Goal: Task Accomplishment & Management: Complete application form

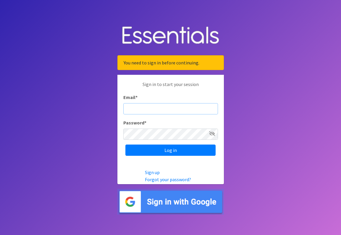
type input "[EMAIL_ADDRESS][DOMAIN_NAME]"
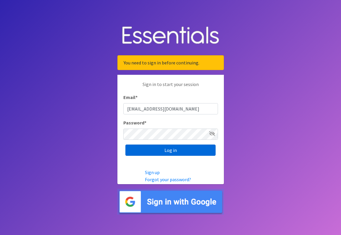
click at [144, 150] on input "Log in" at bounding box center [171, 150] width 90 height 11
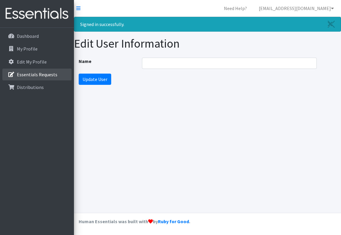
click at [26, 78] on link "Essentials Requests" at bounding box center [36, 75] width 69 height 12
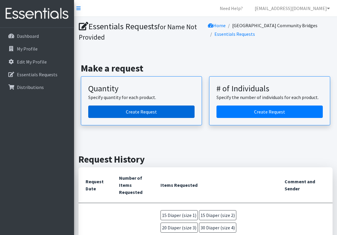
click at [153, 113] on link "Create Request" at bounding box center [141, 112] width 106 height 12
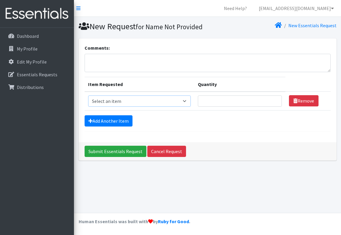
select select "4633"
click at [275, 107] on input "1" at bounding box center [240, 101] width 84 height 11
click at [275, 107] on input "2" at bounding box center [240, 101] width 84 height 11
click at [275, 107] on input "17" at bounding box center [240, 101] width 84 height 11
click at [275, 107] on input "18" at bounding box center [240, 101] width 84 height 11
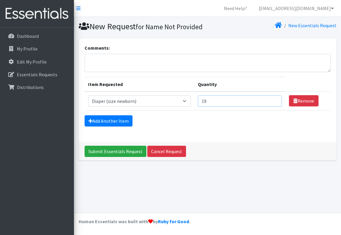
click at [275, 107] on input "19" at bounding box center [240, 101] width 84 height 11
type input "20"
click at [275, 107] on input "20" at bounding box center [240, 101] width 84 height 11
click at [110, 127] on link "Add Another Item" at bounding box center [109, 120] width 48 height 11
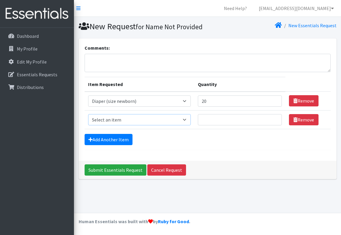
select select "4634"
click at [275, 126] on input "13" at bounding box center [240, 119] width 84 height 11
click at [275, 126] on input "14" at bounding box center [240, 119] width 84 height 11
click at [275, 126] on input "15" at bounding box center [240, 119] width 84 height 11
click at [275, 126] on input "16" at bounding box center [240, 119] width 84 height 11
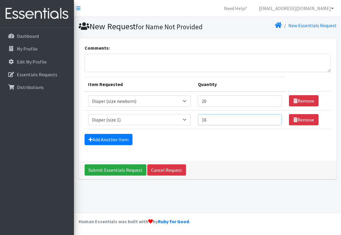
type input "15"
click at [275, 126] on input "15" at bounding box center [240, 119] width 84 height 11
click at [113, 145] on link "Add Another Item" at bounding box center [109, 139] width 48 height 11
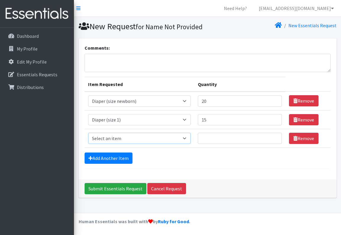
select select "4635"
click at [276, 144] on input "9" at bounding box center [240, 138] width 84 height 11
click at [276, 144] on input "10" at bounding box center [240, 138] width 84 height 11
click at [276, 144] on input "11" at bounding box center [240, 138] width 84 height 11
click at [276, 144] on input "12" at bounding box center [240, 138] width 84 height 11
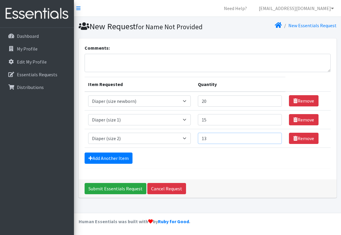
click at [276, 144] on input "13" at bounding box center [240, 138] width 84 height 11
click at [276, 144] on input "14" at bounding box center [240, 138] width 84 height 11
type input "15"
click at [276, 144] on input "15" at bounding box center [240, 138] width 84 height 11
click at [107, 164] on link "Add Another Item" at bounding box center [109, 158] width 48 height 11
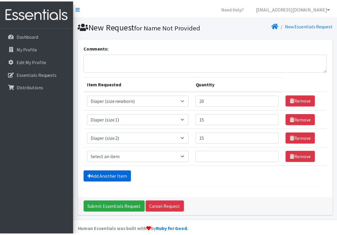
scroll to position [18, 0]
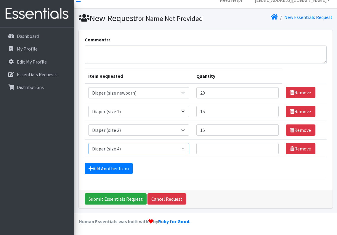
select select "4644"
click at [267, 152] on input "Quantity" at bounding box center [237, 148] width 82 height 11
click at [272, 148] on input "29" at bounding box center [237, 148] width 82 height 11
click at [272, 151] on input "28" at bounding box center [237, 148] width 82 height 11
click at [272, 151] on input "27" at bounding box center [237, 148] width 82 height 11
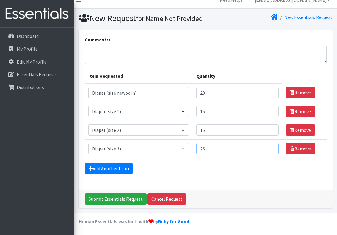
click at [272, 151] on input "26" at bounding box center [237, 148] width 82 height 11
click at [272, 151] on input "25" at bounding box center [237, 148] width 82 height 11
click at [272, 151] on input "24" at bounding box center [237, 148] width 82 height 11
click at [272, 151] on input "23" at bounding box center [237, 148] width 82 height 11
click at [272, 151] on input "22" at bounding box center [237, 148] width 82 height 11
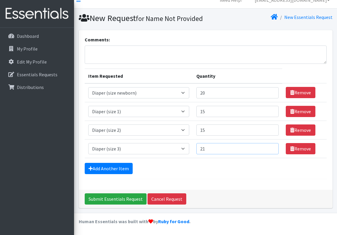
click at [272, 151] on input "21" at bounding box center [237, 148] width 82 height 11
type input "20"
click at [272, 151] on input "20" at bounding box center [237, 148] width 82 height 11
click at [115, 166] on link "Add Another Item" at bounding box center [109, 168] width 48 height 11
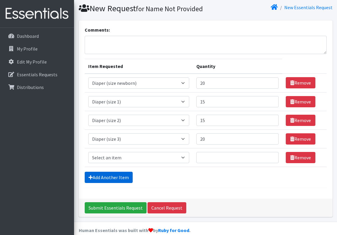
scroll to position [37, 0]
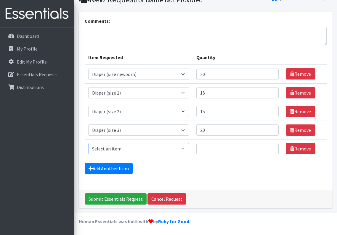
select select "4645"
click at [272, 147] on input "30" at bounding box center [237, 148] width 82 height 11
click at [272, 147] on input "31" at bounding box center [237, 148] width 82 height 11
click at [272, 147] on input "32" at bounding box center [237, 148] width 82 height 11
click at [272, 147] on input "33" at bounding box center [237, 148] width 82 height 11
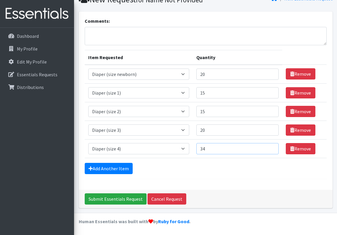
click at [272, 147] on input "34" at bounding box center [237, 148] width 82 height 11
type input "35"
click at [272, 147] on input "35" at bounding box center [237, 148] width 82 height 11
click at [112, 167] on link "Add Another Item" at bounding box center [109, 168] width 48 height 11
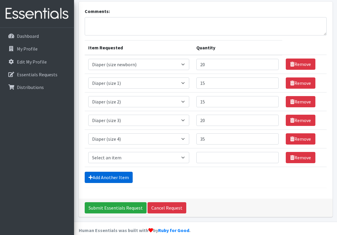
scroll to position [55, 0]
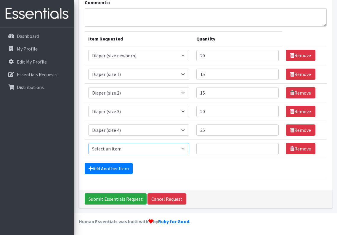
select select "4646"
click at [271, 148] on input "18" at bounding box center [237, 148] width 82 height 11
click at [271, 148] on input "19" at bounding box center [237, 148] width 82 height 11
click at [271, 148] on input "20" at bounding box center [237, 148] width 82 height 11
click at [271, 148] on input "21" at bounding box center [237, 148] width 82 height 11
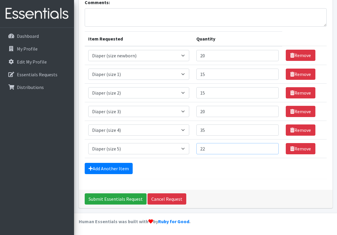
click at [271, 148] on input "22" at bounding box center [237, 148] width 82 height 11
click at [271, 148] on input "23" at bounding box center [237, 148] width 82 height 11
click at [271, 148] on input "24" at bounding box center [237, 148] width 82 height 11
click at [271, 148] on input "25" at bounding box center [237, 148] width 82 height 11
click at [271, 148] on input "26" at bounding box center [237, 148] width 82 height 11
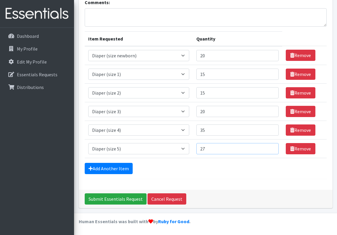
click at [271, 148] on input "27" at bounding box center [237, 148] width 82 height 11
click at [271, 148] on input "28" at bounding box center [237, 148] width 82 height 11
click at [272, 147] on input "29" at bounding box center [237, 148] width 82 height 11
click at [272, 147] on input "30" at bounding box center [237, 148] width 82 height 11
click at [272, 147] on input "31" at bounding box center [237, 148] width 82 height 11
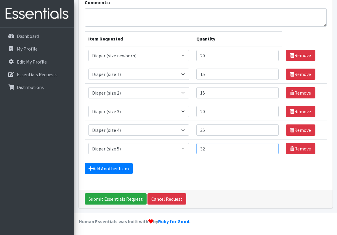
click at [272, 147] on input "32" at bounding box center [237, 148] width 82 height 11
click at [272, 147] on input "33" at bounding box center [237, 148] width 82 height 11
click at [272, 147] on input "34" at bounding box center [237, 148] width 82 height 11
type input "35"
click at [272, 147] on input "35" at bounding box center [237, 148] width 82 height 11
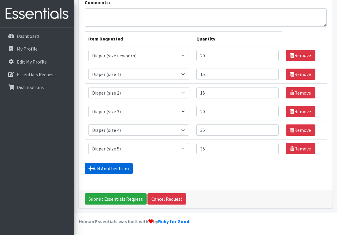
click at [110, 168] on link "Add Another Item" at bounding box center [109, 168] width 48 height 11
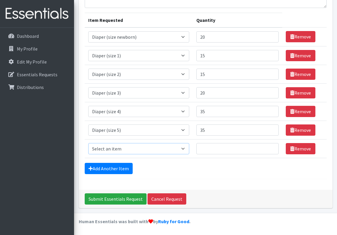
select select "5868"
click at [273, 147] on input "1" at bounding box center [237, 148] width 82 height 11
click at [272, 147] on input "2" at bounding box center [237, 148] width 82 height 11
click at [272, 147] on input "3" at bounding box center [237, 148] width 82 height 11
click at [272, 147] on input "4" at bounding box center [237, 148] width 82 height 11
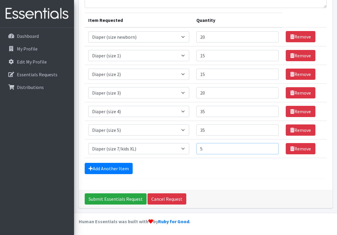
click at [272, 147] on input "5" at bounding box center [237, 148] width 82 height 11
click at [272, 147] on input "6" at bounding box center [237, 148] width 82 height 11
click at [272, 147] on input "7" at bounding box center [237, 148] width 82 height 11
click at [272, 147] on input "8" at bounding box center [237, 148] width 82 height 11
click at [272, 147] on input "9" at bounding box center [237, 148] width 82 height 11
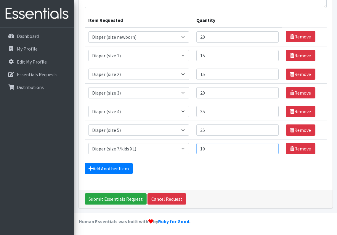
click at [272, 147] on input "10" at bounding box center [237, 148] width 82 height 11
click at [272, 147] on input "11" at bounding box center [237, 148] width 82 height 11
click at [272, 147] on input "12" at bounding box center [237, 148] width 82 height 11
click at [272, 147] on input "13" at bounding box center [237, 148] width 82 height 11
click at [272, 147] on input "14" at bounding box center [237, 148] width 82 height 11
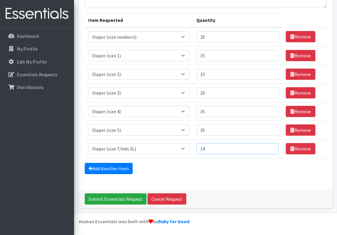
type input "15"
click at [272, 147] on input "15" at bounding box center [237, 148] width 82 height 11
click at [105, 167] on link "Add Another Item" at bounding box center [109, 168] width 48 height 11
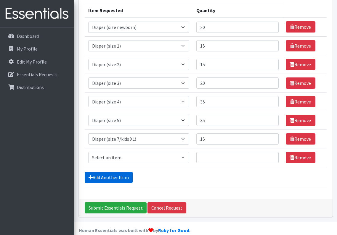
scroll to position [93, 0]
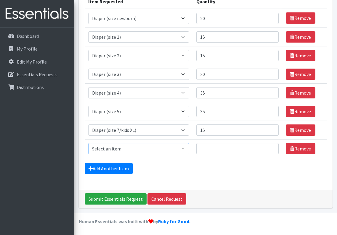
select select "5866"
click at [237, 153] on input "Quantity" at bounding box center [237, 148] width 82 height 11
click at [273, 149] on input "1" at bounding box center [237, 148] width 82 height 11
type input "2"
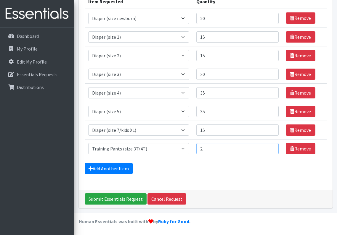
click at [271, 147] on input "2" at bounding box center [237, 148] width 82 height 11
select select "5867"
click at [272, 147] on input "8" at bounding box center [237, 148] width 82 height 11
click at [272, 147] on input "14" at bounding box center [237, 148] width 82 height 11
click at [272, 147] on input "21" at bounding box center [237, 148] width 82 height 11
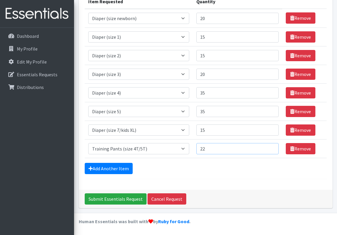
click at [272, 147] on input "22" at bounding box center [237, 148] width 82 height 11
click at [272, 147] on input "23" at bounding box center [237, 148] width 82 height 11
click at [272, 147] on input "24" at bounding box center [237, 148] width 82 height 11
click at [272, 147] on input "25" at bounding box center [237, 148] width 82 height 11
click at [272, 147] on input "26" at bounding box center [237, 148] width 82 height 11
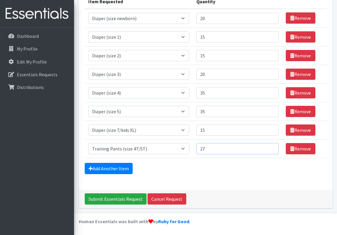
click at [272, 149] on input "27" at bounding box center [237, 148] width 82 height 11
click at [271, 150] on input "26" at bounding box center [237, 148] width 82 height 11
click at [271, 150] on input "25" at bounding box center [237, 148] width 82 height 11
click at [271, 150] on input "24" at bounding box center [237, 148] width 82 height 11
click at [271, 150] on input "23" at bounding box center [237, 148] width 82 height 11
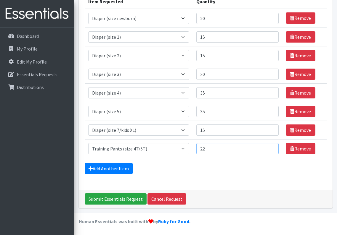
click at [271, 150] on input "22" at bounding box center [237, 148] width 82 height 11
click at [271, 150] on input "21" at bounding box center [237, 148] width 82 height 11
type input "20"
click at [271, 150] on input "20" at bounding box center [237, 148] width 82 height 11
click at [95, 167] on link "Add Another Item" at bounding box center [109, 168] width 48 height 11
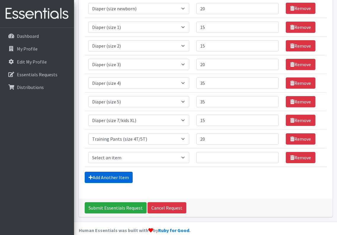
scroll to position [111, 0]
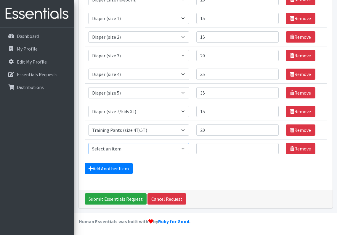
select select "4665"
click at [271, 147] on input "105" at bounding box center [237, 148] width 82 height 11
click at [272, 148] on input "106" at bounding box center [237, 148] width 82 height 11
click at [272, 148] on input "107" at bounding box center [237, 148] width 82 height 11
click at [272, 148] on input "118" at bounding box center [237, 148] width 82 height 11
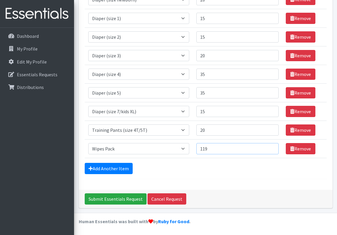
click at [272, 148] on input "119" at bounding box center [237, 148] width 82 height 11
click at [272, 148] on input "120" at bounding box center [237, 148] width 82 height 11
click at [272, 148] on input "121" at bounding box center [237, 148] width 82 height 11
click at [272, 148] on input "122" at bounding box center [237, 148] width 82 height 11
click at [272, 148] on input "123" at bounding box center [237, 148] width 82 height 11
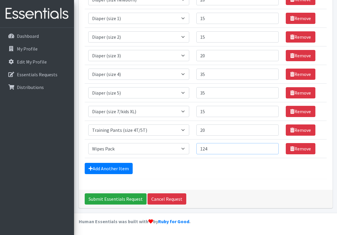
click at [272, 148] on input "124" at bounding box center [237, 148] width 82 height 11
click at [272, 148] on input "125" at bounding box center [237, 148] width 82 height 11
click at [272, 148] on input "126" at bounding box center [237, 148] width 82 height 11
click at [272, 148] on input "127" at bounding box center [237, 148] width 82 height 11
click at [272, 148] on input "128" at bounding box center [237, 148] width 82 height 11
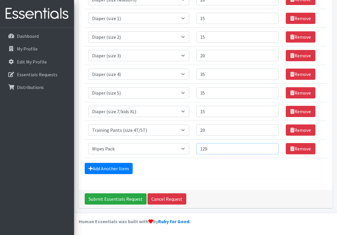
click at [272, 148] on input "129" at bounding box center [237, 148] width 82 height 11
click at [272, 148] on input "130" at bounding box center [237, 148] width 82 height 11
click at [272, 148] on input "131" at bounding box center [237, 148] width 82 height 11
click at [272, 148] on input "132" at bounding box center [237, 148] width 82 height 11
click at [272, 148] on input "133" at bounding box center [237, 148] width 82 height 11
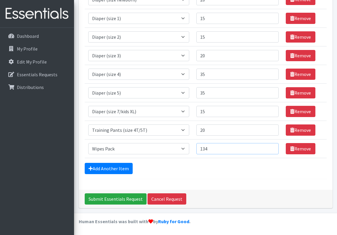
click at [272, 148] on input "134" at bounding box center [237, 148] width 82 height 11
click at [272, 148] on input "135" at bounding box center [237, 148] width 82 height 11
click at [272, 148] on input "136" at bounding box center [237, 148] width 82 height 11
click at [272, 148] on input "137" at bounding box center [237, 148] width 82 height 11
click at [272, 148] on input "138" at bounding box center [237, 148] width 82 height 11
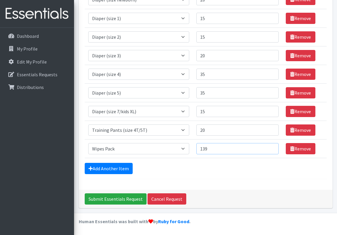
click at [272, 148] on input "139" at bounding box center [237, 148] width 82 height 11
click at [272, 148] on input "140" at bounding box center [237, 148] width 82 height 11
click at [272, 148] on input "141" at bounding box center [237, 148] width 82 height 11
click at [272, 148] on input "142" at bounding box center [237, 148] width 82 height 11
click at [272, 148] on input "143" at bounding box center [237, 148] width 82 height 11
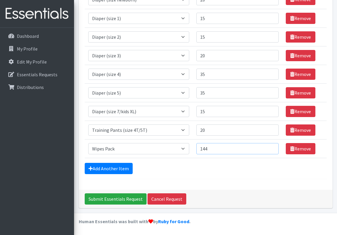
click at [272, 148] on input "144" at bounding box center [237, 148] width 82 height 11
click at [272, 148] on input "145" at bounding box center [237, 148] width 82 height 11
click at [272, 148] on input "146" at bounding box center [237, 148] width 82 height 11
click at [272, 148] on input "147" at bounding box center [237, 148] width 82 height 11
click at [272, 148] on input "148" at bounding box center [237, 148] width 82 height 11
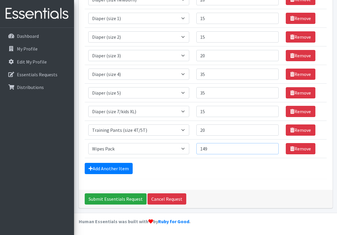
click at [272, 148] on input "149" at bounding box center [237, 148] width 82 height 11
click at [272, 148] on input "150" at bounding box center [237, 148] width 82 height 11
click at [272, 148] on input "151" at bounding box center [237, 148] width 82 height 11
type input "150"
click at [272, 150] on input "150" at bounding box center [237, 148] width 82 height 11
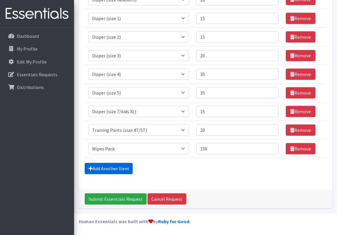
click at [117, 171] on link "Add Another Item" at bounding box center [109, 168] width 48 height 11
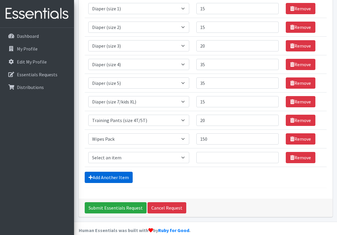
scroll to position [130, 0]
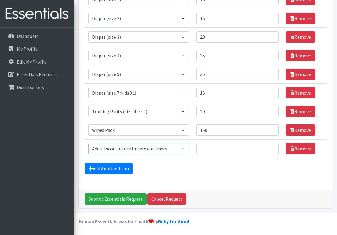
select select "6763"
click at [234, 150] on input "Quantity" at bounding box center [237, 148] width 82 height 11
click at [272, 148] on input "17" at bounding box center [237, 148] width 82 height 11
click at [272, 148] on input "18" at bounding box center [237, 148] width 82 height 11
click at [272, 148] on input "19" at bounding box center [237, 148] width 82 height 11
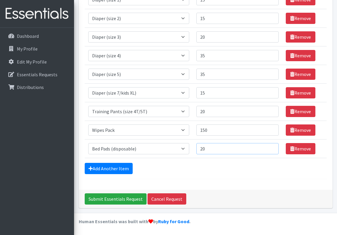
click at [272, 148] on input "20" at bounding box center [237, 148] width 82 height 11
click at [272, 148] on input "21" at bounding box center [237, 148] width 82 height 11
click at [272, 148] on input "28" at bounding box center [237, 148] width 82 height 11
click at [272, 148] on input "58" at bounding box center [237, 148] width 82 height 11
click at [272, 148] on input "59" at bounding box center [237, 148] width 82 height 11
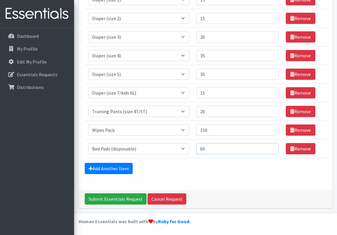
click at [272, 148] on input "60" at bounding box center [237, 148] width 82 height 11
click at [272, 148] on input "61" at bounding box center [237, 148] width 82 height 11
type input "60"
click at [272, 151] on input "60" at bounding box center [237, 148] width 82 height 11
click at [111, 166] on link "Add Another Item" at bounding box center [109, 168] width 48 height 11
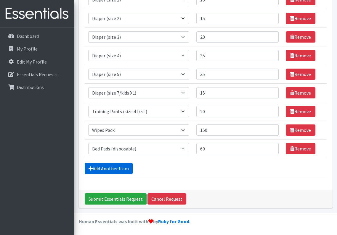
scroll to position [149, 0]
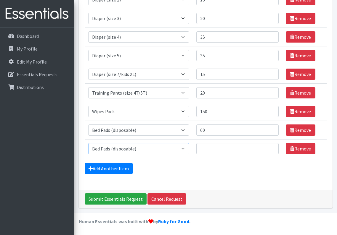
select select "11414"
click at [272, 147] on input "1" at bounding box center [237, 148] width 82 height 11
click at [272, 147] on input "2" at bounding box center [237, 148] width 82 height 11
click at [272, 147] on input "3" at bounding box center [237, 148] width 82 height 11
click at [272, 147] on input "4" at bounding box center [237, 148] width 82 height 11
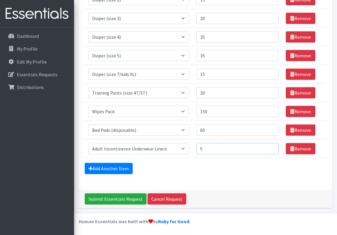
click at [272, 147] on input "5" at bounding box center [237, 148] width 82 height 11
click at [272, 147] on input "6" at bounding box center [237, 148] width 82 height 11
click at [272, 147] on input "7" at bounding box center [237, 148] width 82 height 11
type input "8"
click at [272, 147] on input "8" at bounding box center [237, 148] width 82 height 11
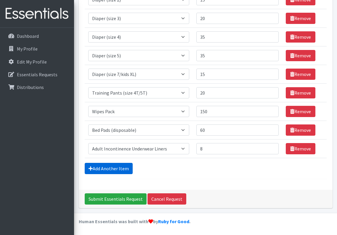
click at [122, 165] on link "Add Another Item" at bounding box center [109, 168] width 48 height 11
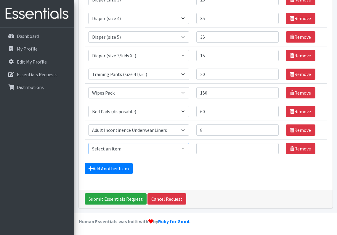
select select "12686"
click at [271, 148] on input "57" at bounding box center [237, 148] width 82 height 11
click at [271, 148] on input "58" at bounding box center [237, 148] width 82 height 11
click at [271, 148] on input "59" at bounding box center [237, 148] width 82 height 11
type input "60"
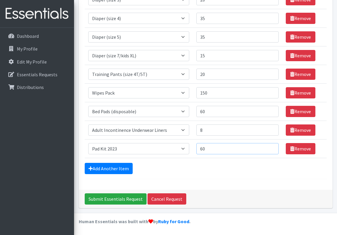
click at [271, 148] on input "60" at bounding box center [237, 148] width 82 height 11
click at [95, 167] on link "Add Another Item" at bounding box center [109, 168] width 48 height 11
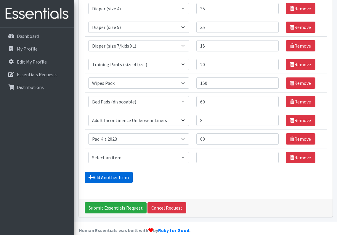
scroll to position [186, 0]
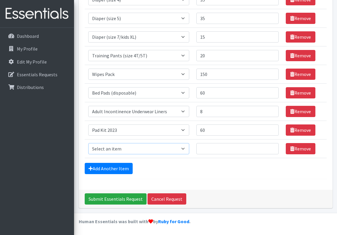
select select "12643"
click at [271, 150] on input "1" at bounding box center [237, 148] width 82 height 11
click at [271, 147] on input "2" at bounding box center [237, 148] width 82 height 11
click at [271, 147] on input "3" at bounding box center [237, 148] width 82 height 11
click at [271, 147] on input "4" at bounding box center [237, 148] width 82 height 11
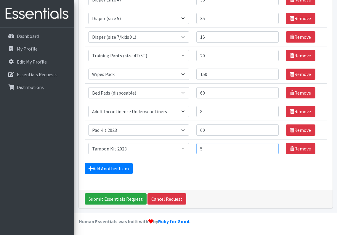
click at [271, 147] on input "5" at bounding box center [237, 148] width 82 height 11
click at [271, 147] on input "6" at bounding box center [237, 148] width 82 height 11
click at [271, 147] on input "7" at bounding box center [237, 148] width 82 height 11
click at [271, 147] on input "8" at bounding box center [237, 148] width 82 height 11
click at [271, 147] on input "11" at bounding box center [237, 148] width 82 height 11
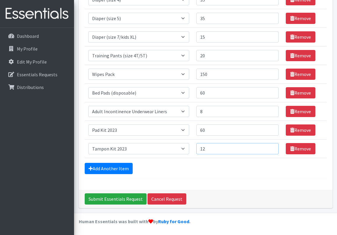
click at [271, 147] on input "12" at bounding box center [237, 148] width 82 height 11
click at [271, 147] on input "13" at bounding box center [237, 148] width 82 height 11
click at [271, 147] on input "14" at bounding box center [237, 148] width 82 height 11
click at [271, 147] on input "15" at bounding box center [237, 148] width 82 height 11
click at [271, 147] on input "16" at bounding box center [237, 148] width 82 height 11
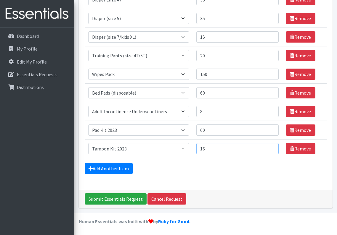
type input "15"
click at [271, 150] on input "15" at bounding box center [237, 148] width 82 height 11
click at [113, 200] on input "Submit Essentials Request" at bounding box center [116, 199] width 62 height 11
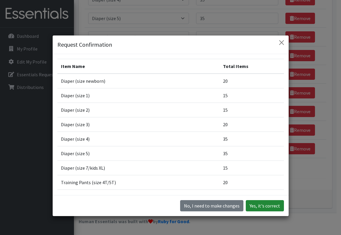
click at [258, 208] on button "Yes, it's correct" at bounding box center [265, 205] width 38 height 11
